Goal: Task Accomplishment & Management: Complete application form

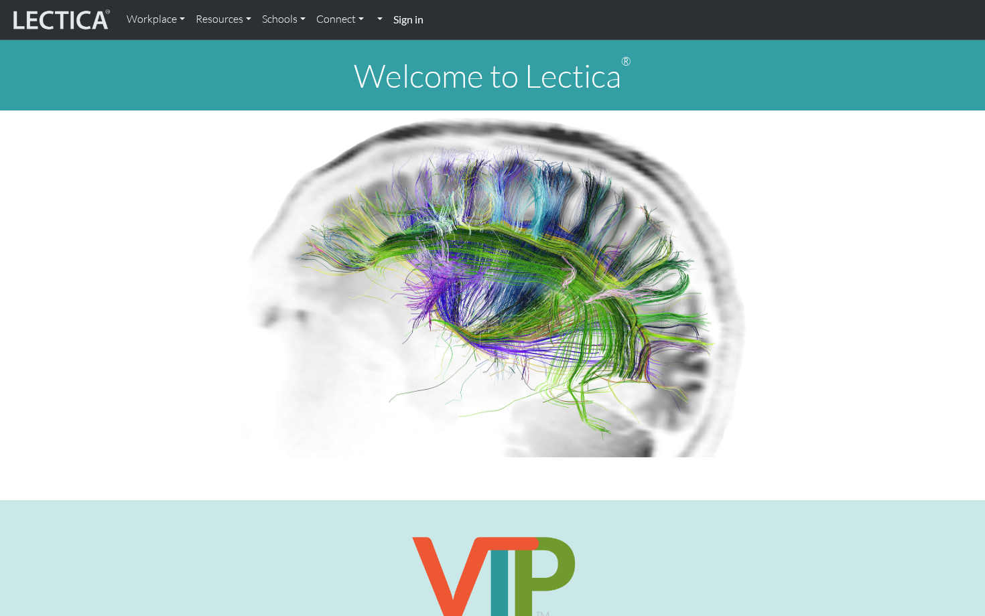
click at [419, 21] on strong "Sign in" at bounding box center [408, 19] width 30 height 13
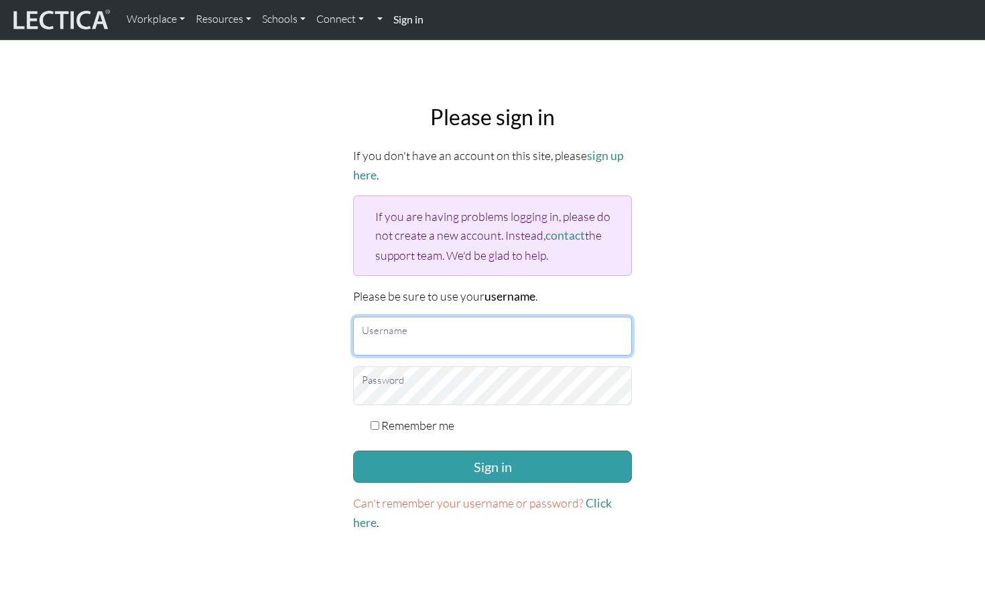
type input "markus.sjostedt@gmail.com"
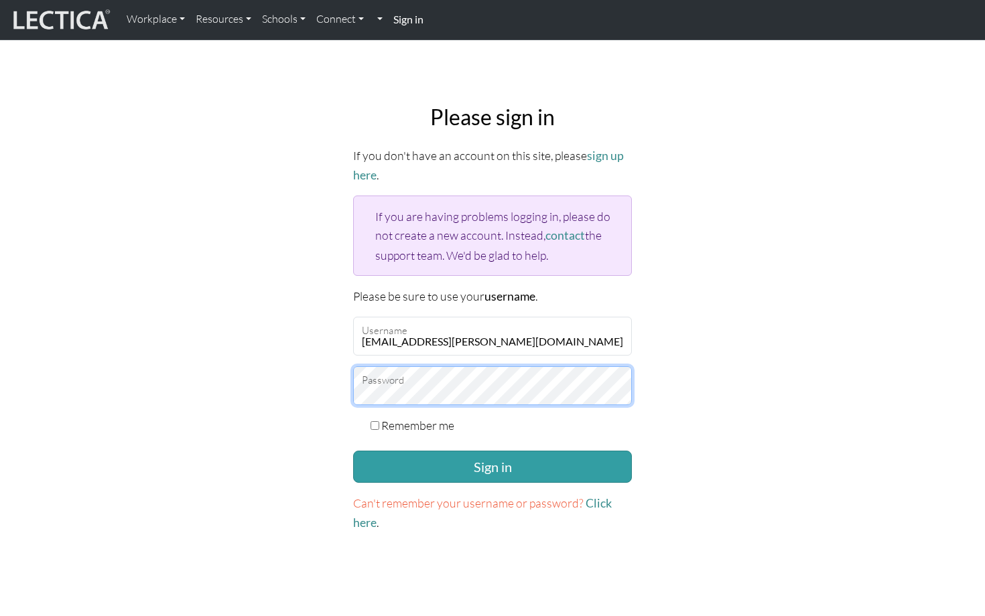
click at [492, 462] on button "Sign in" at bounding box center [492, 467] width 279 height 32
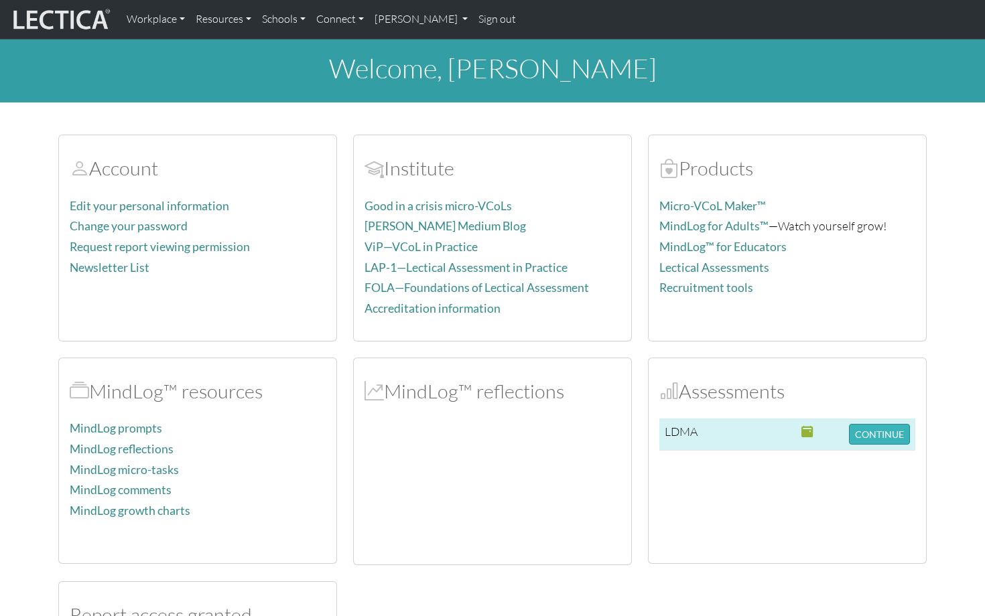
click at [874, 435] on button "CONTINUE" at bounding box center [879, 434] width 61 height 21
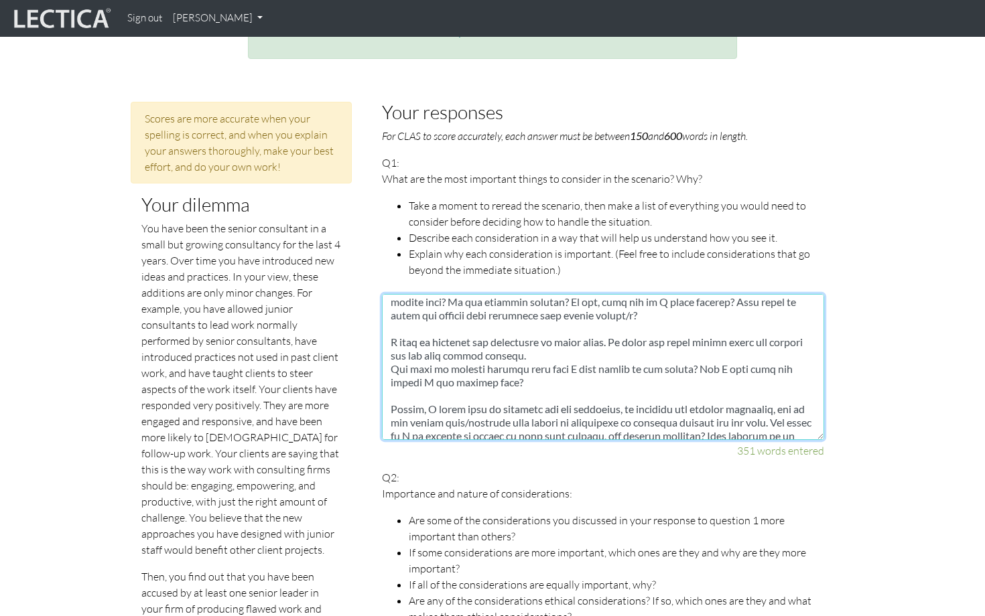
scroll to position [281, 0]
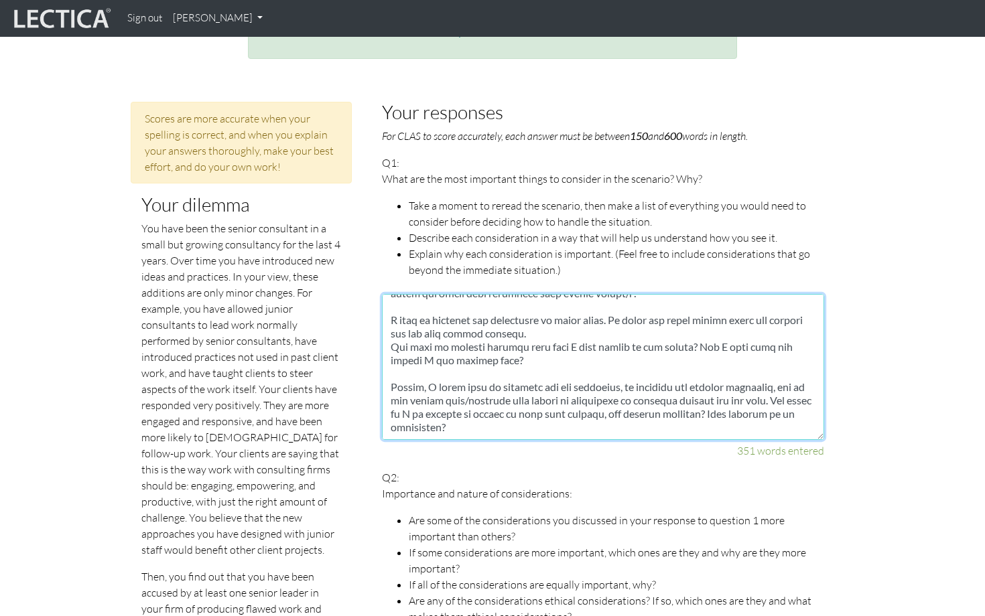
drag, startPoint x: 392, startPoint y: 291, endPoint x: 547, endPoint y: 406, distance: 192.4
click at [547, 406] on textarea at bounding box center [603, 367] width 442 height 146
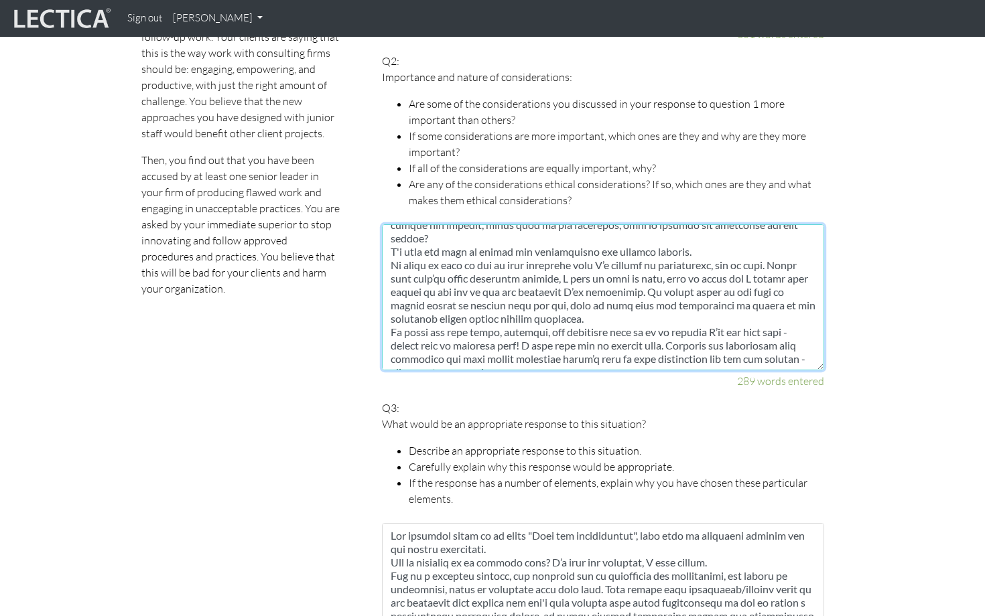
scroll to position [174, 0]
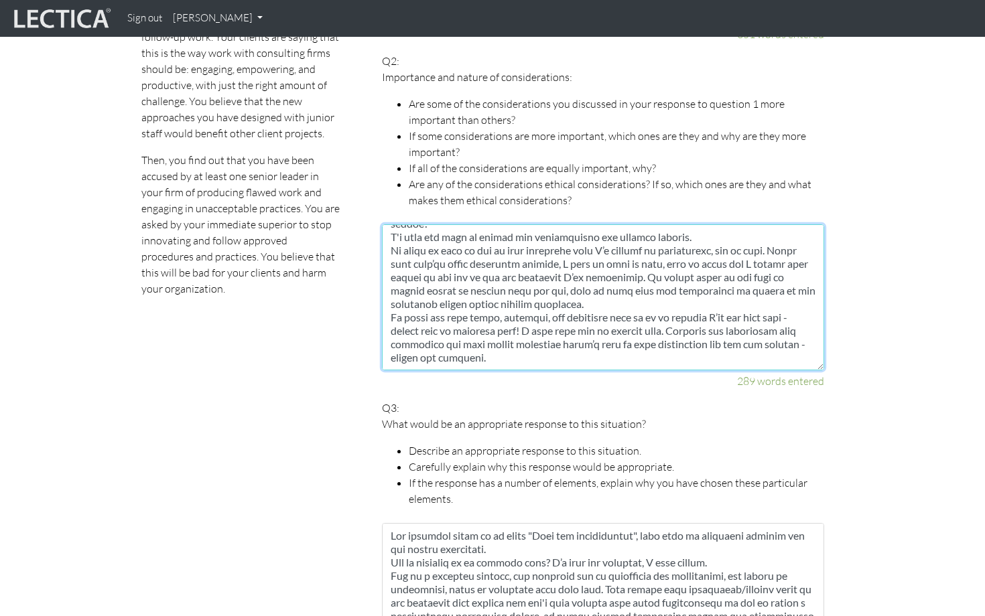
drag, startPoint x: 388, startPoint y: 220, endPoint x: 687, endPoint y: 419, distance: 358.3
click at [687, 419] on fieldset "Your responses For CLAS to score accurately, each answer must be between 150 an…" at bounding box center [603, 621] width 442 height 1872
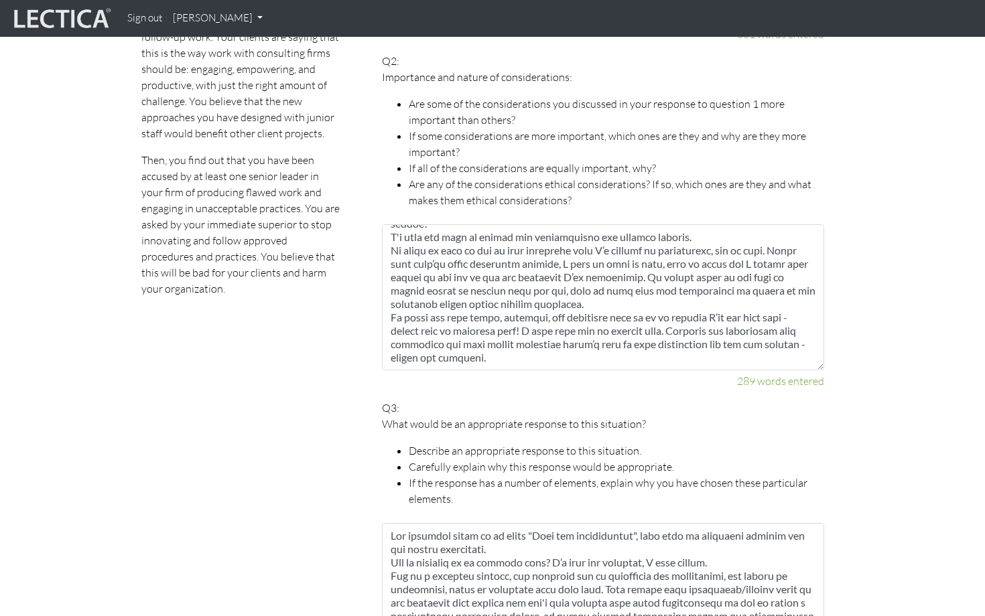
click at [885, 320] on section "Scores are more accurate when your spelling is correct, and when you explain yo…" at bounding box center [492, 621] width 985 height 1872
click at [934, 348] on section "Scores are more accurate when your spelling is correct, and when you explain yo…" at bounding box center [492, 621] width 985 height 1872
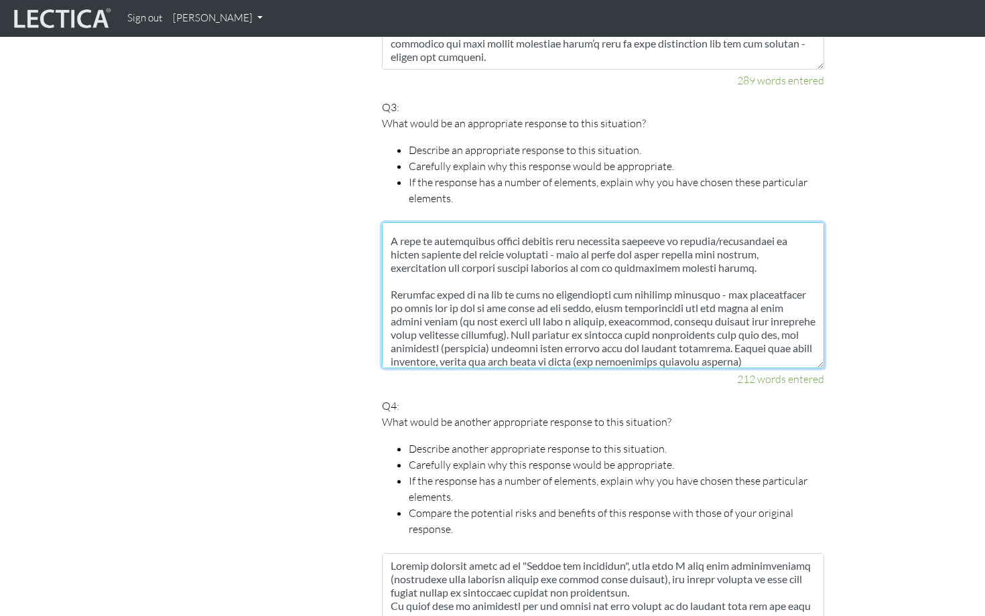
scroll to position [121, 0]
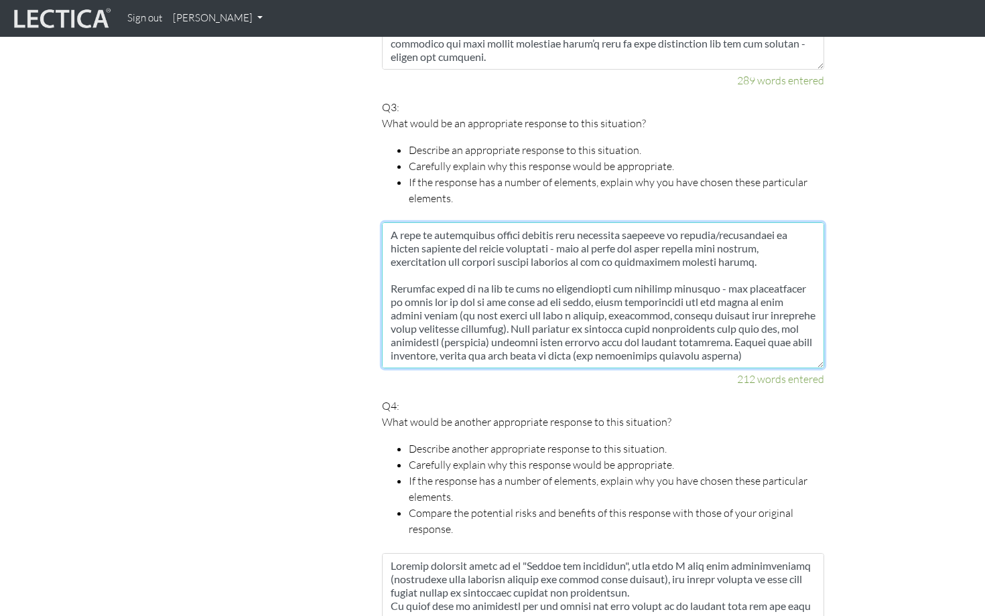
drag, startPoint x: 392, startPoint y: 220, endPoint x: 664, endPoint y: 401, distance: 326.2
click at [664, 401] on fieldset "Your responses For CLAS to score accurately, each answer must be between 150 an…" at bounding box center [603, 320] width 442 height 1872
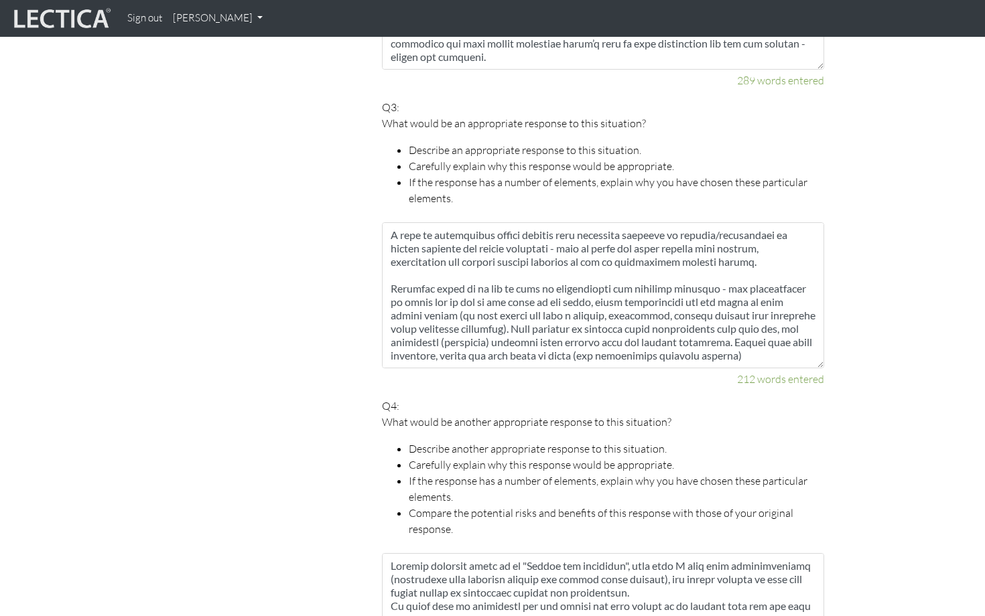
click at [507, 473] on li "If the response has a number of elements, explain why you have chosen these par…" at bounding box center [616, 489] width 415 height 32
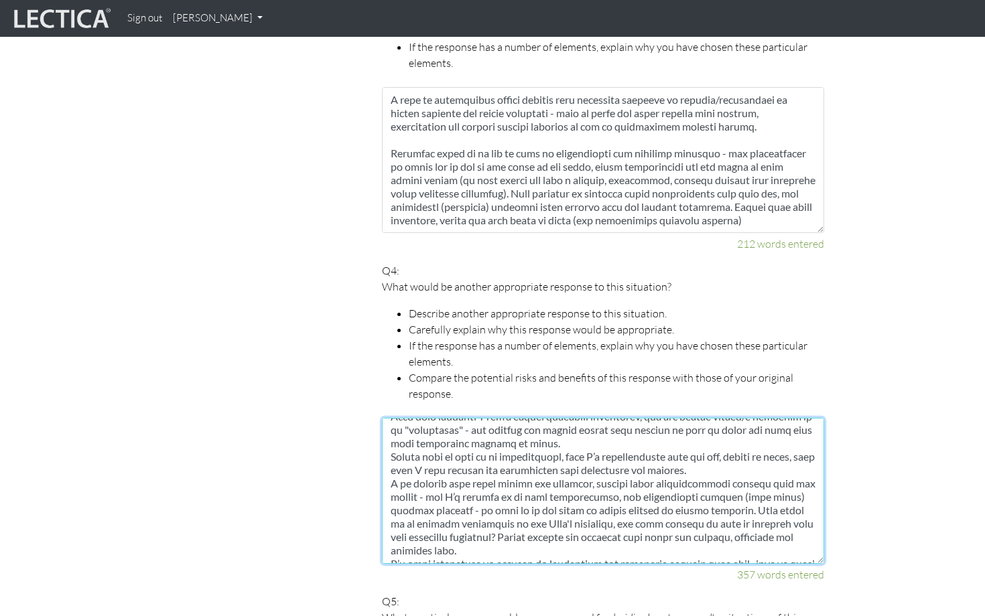
scroll to position [268, 0]
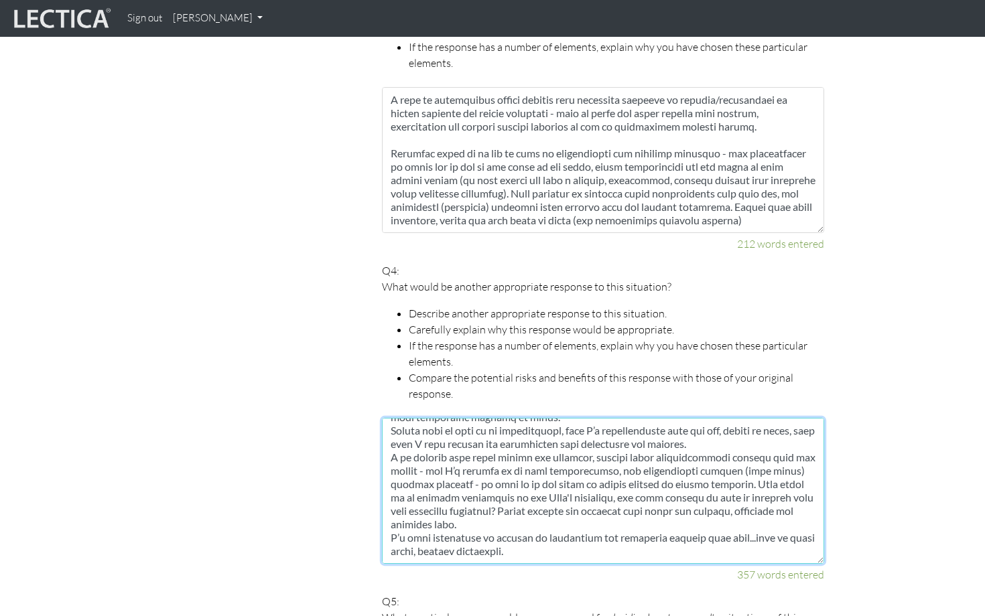
drag, startPoint x: 390, startPoint y: 415, endPoint x: 647, endPoint y: 572, distance: 301.0
click at [647, 572] on fieldset "Your responses For CLAS to score accurately, each answer must be between 150 an…" at bounding box center [603, 185] width 442 height 1872
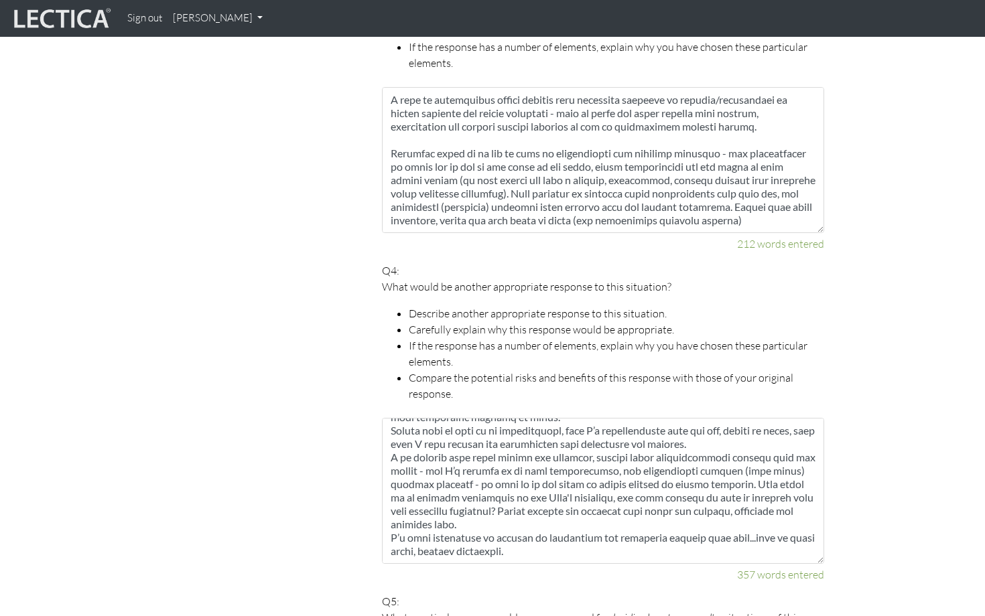
click at [863, 436] on div "Scores are more accurate when your spelling is correct, and when you explain yo…" at bounding box center [493, 185] width 764 height 1872
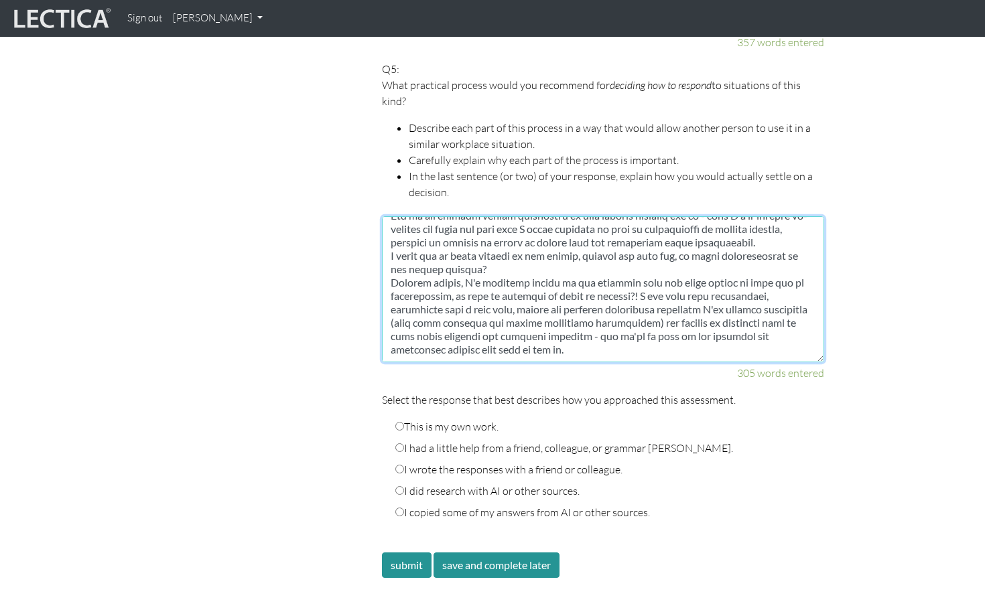
drag, startPoint x: 390, startPoint y: 208, endPoint x: 561, endPoint y: 455, distance: 300.6
